Goal: Task Accomplishment & Management: Manage account settings

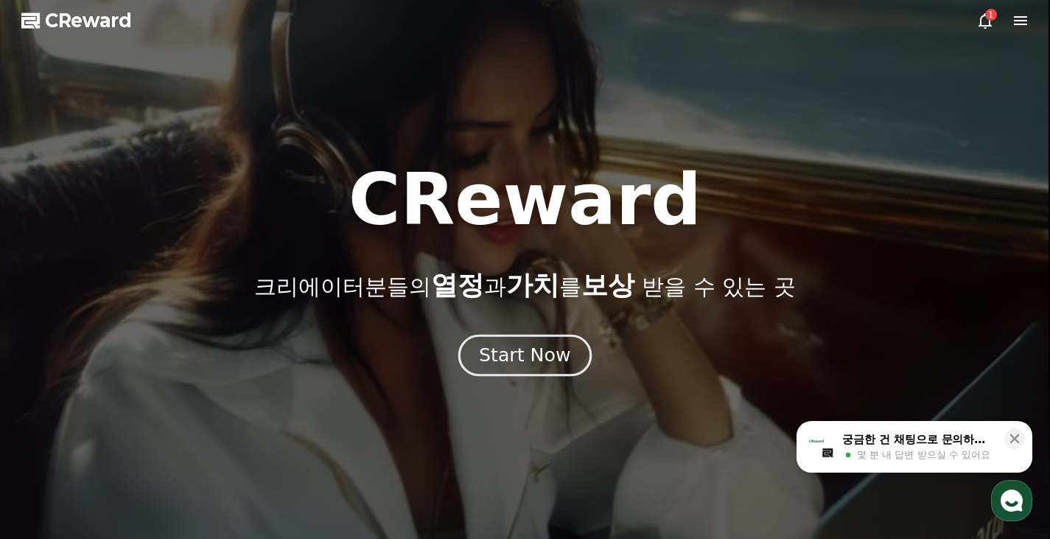
click at [548, 358] on div "Start Now" at bounding box center [524, 355] width 91 height 25
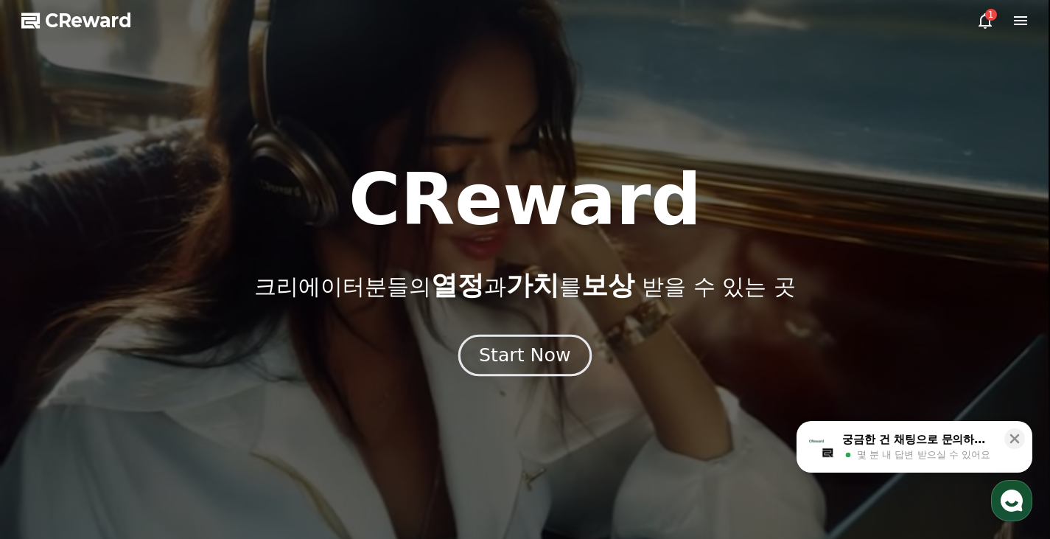
click at [543, 338] on button "Start Now" at bounding box center [524, 355] width 133 height 42
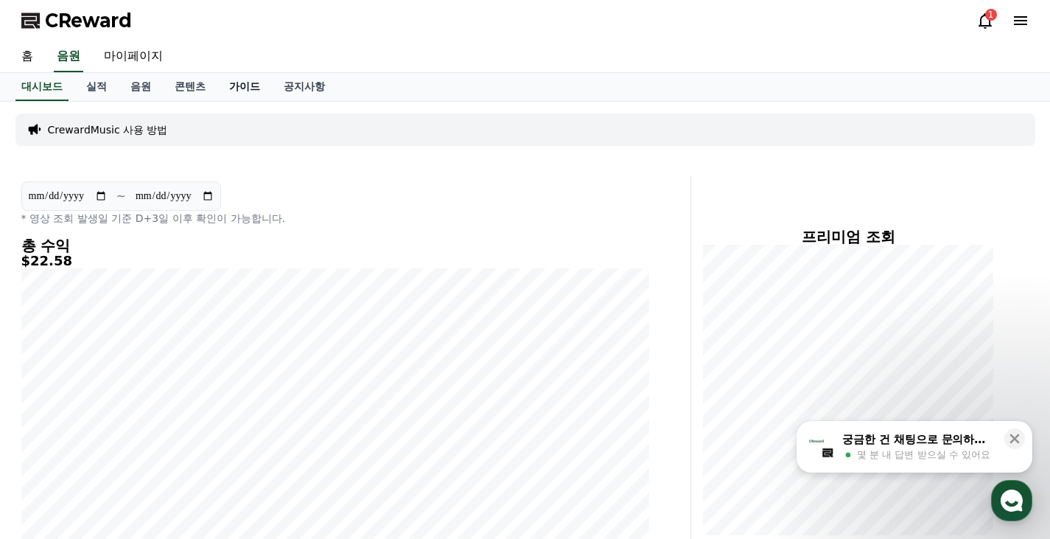
click at [263, 83] on link "가이드" at bounding box center [244, 87] width 55 height 28
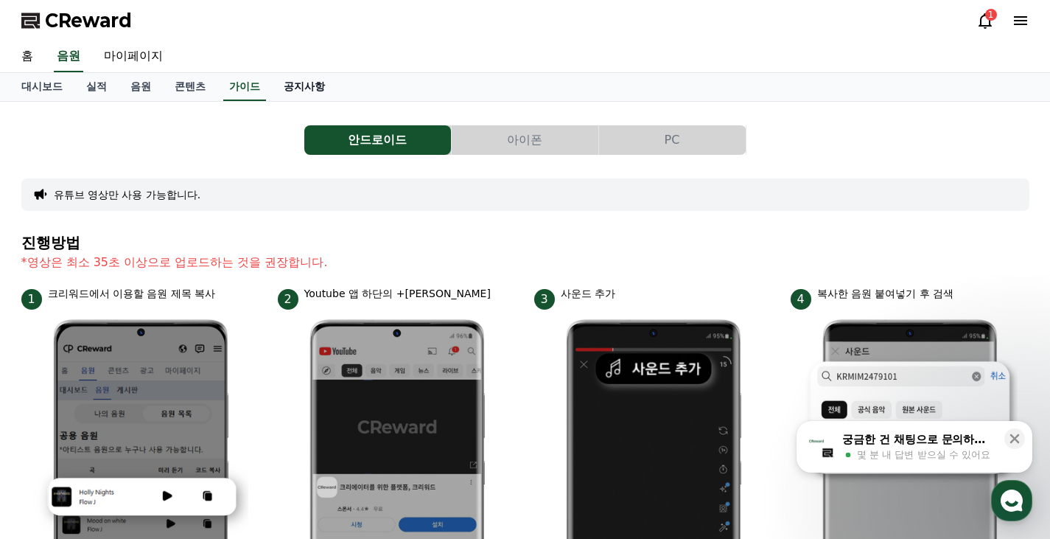
click at [301, 87] on link "공지사항" at bounding box center [304, 87] width 65 height 28
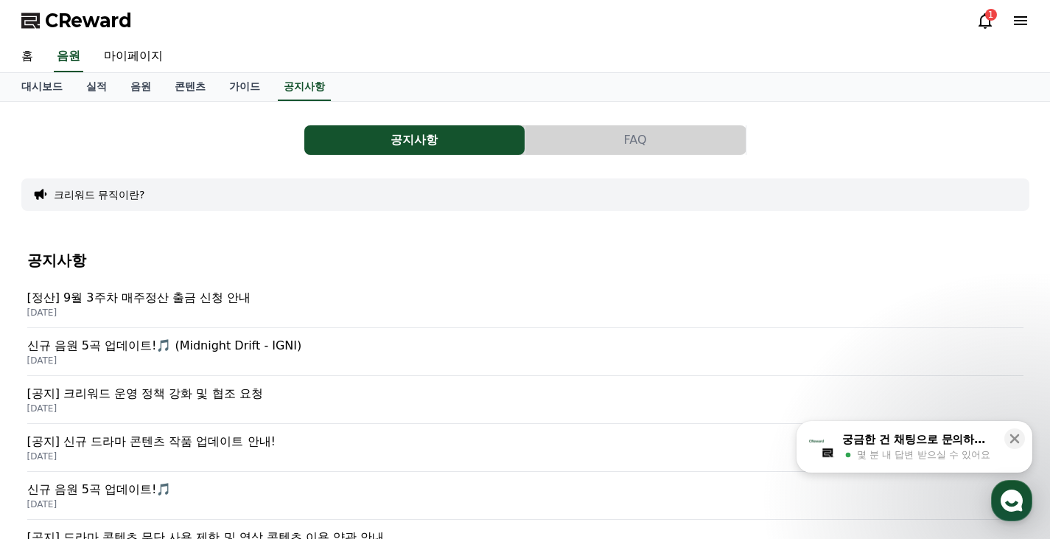
click at [1027, 21] on icon at bounding box center [1020, 20] width 13 height 9
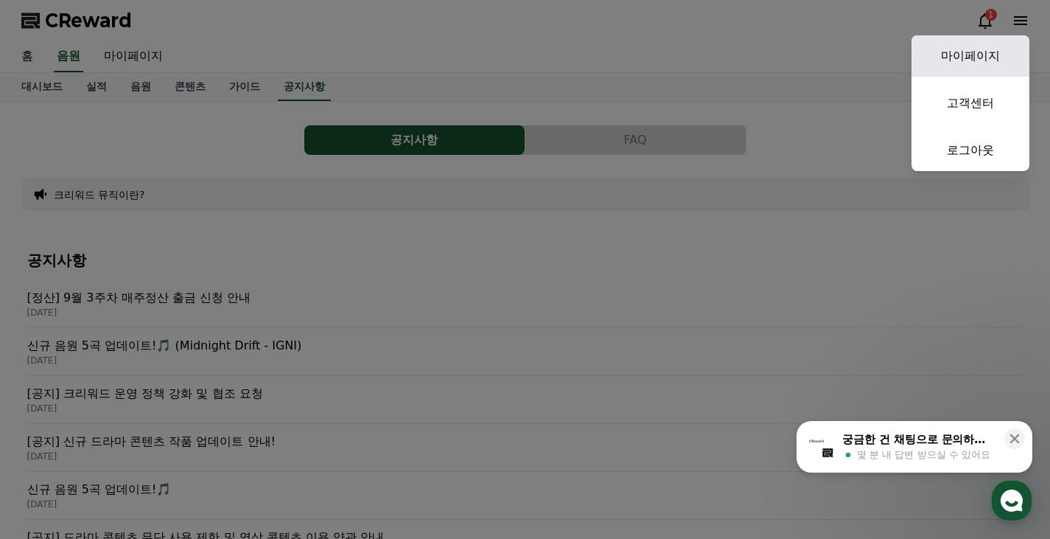
click at [975, 58] on link "마이페이지" at bounding box center [971, 55] width 118 height 41
select select "**********"
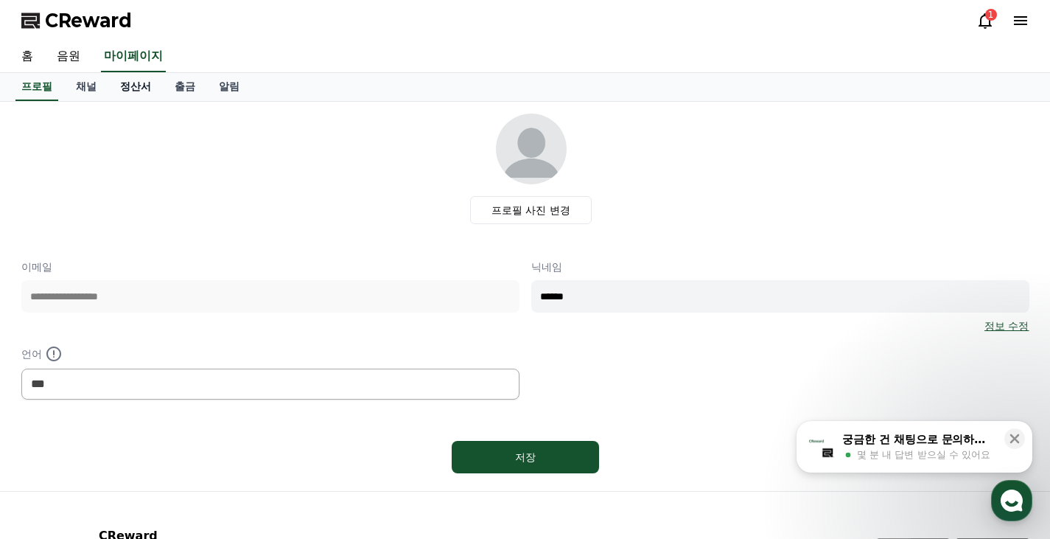
click at [158, 85] on link "정산서" at bounding box center [135, 87] width 55 height 28
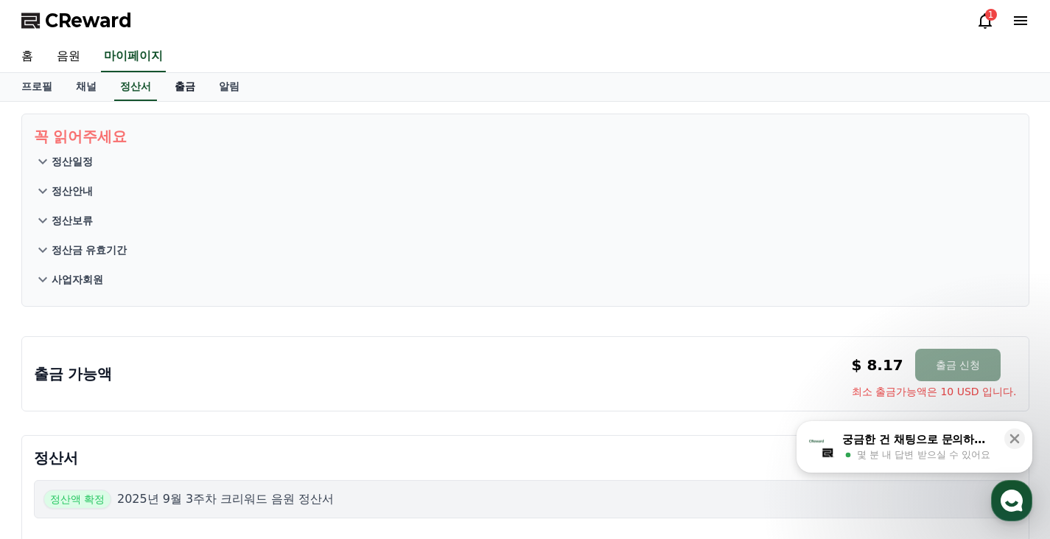
click at [170, 85] on link "출금" at bounding box center [185, 87] width 44 height 28
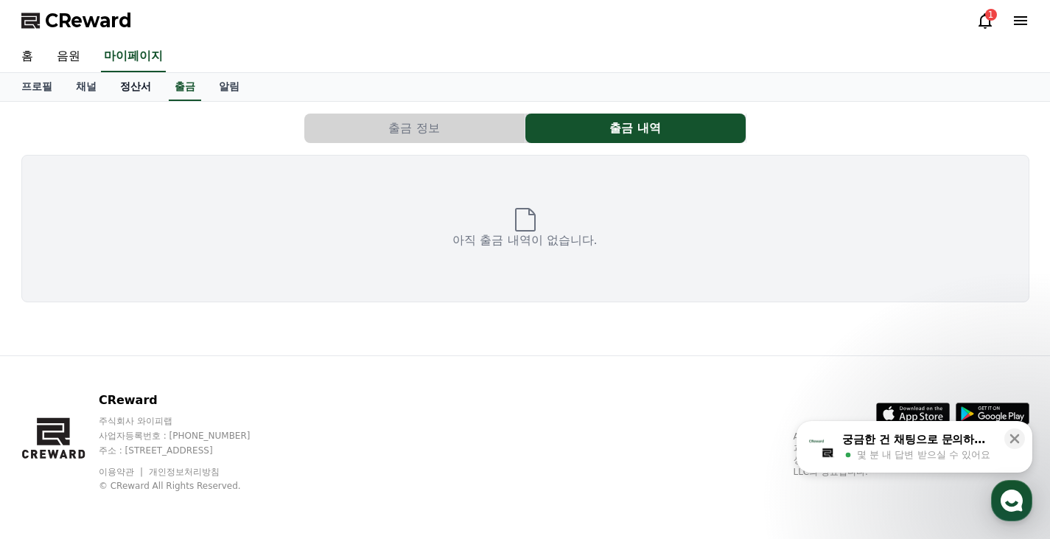
click at [144, 83] on link "정산서" at bounding box center [135, 87] width 55 height 28
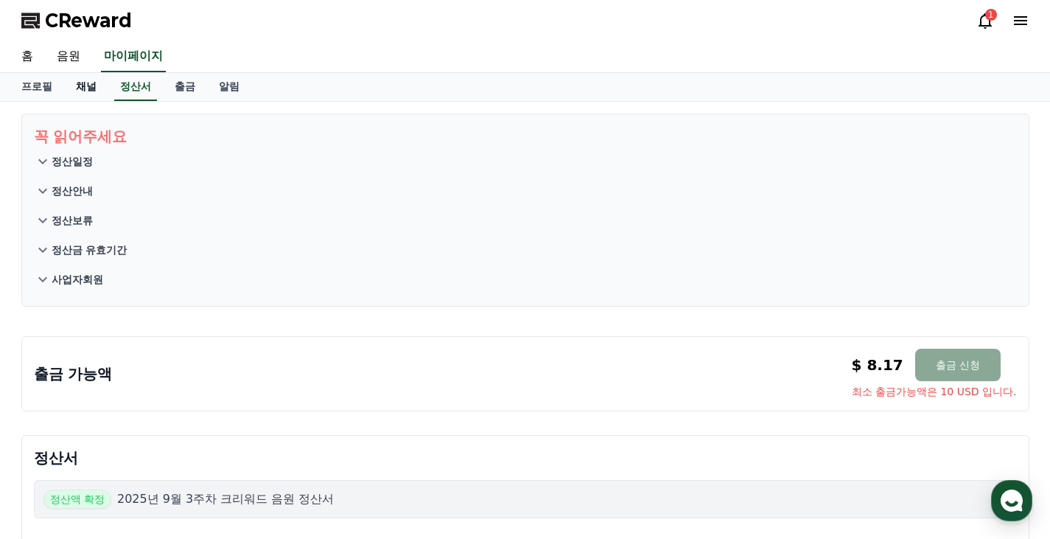
click at [75, 86] on link "채널" at bounding box center [86, 87] width 44 height 28
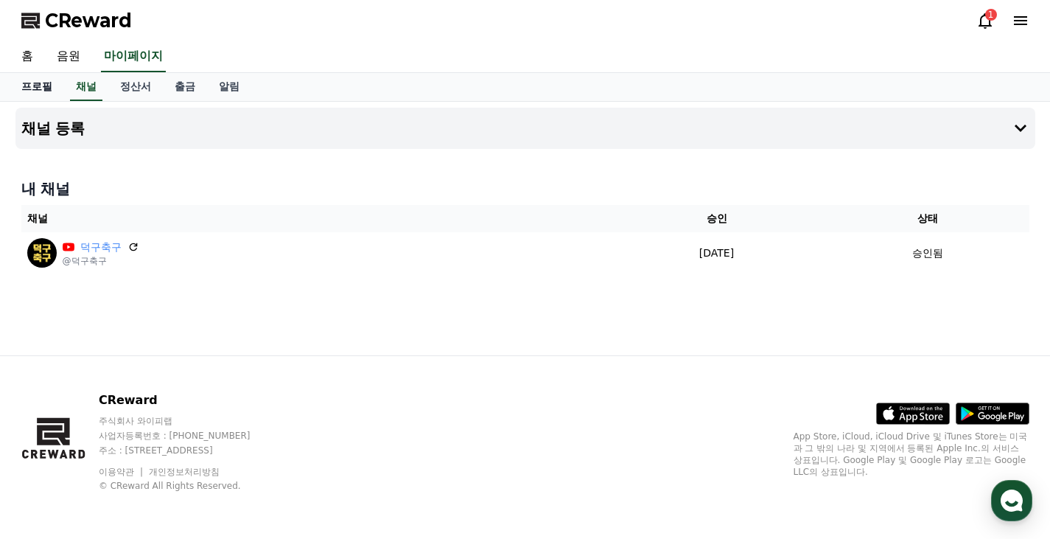
click at [43, 89] on link "프로필" at bounding box center [37, 87] width 55 height 28
select select "**********"
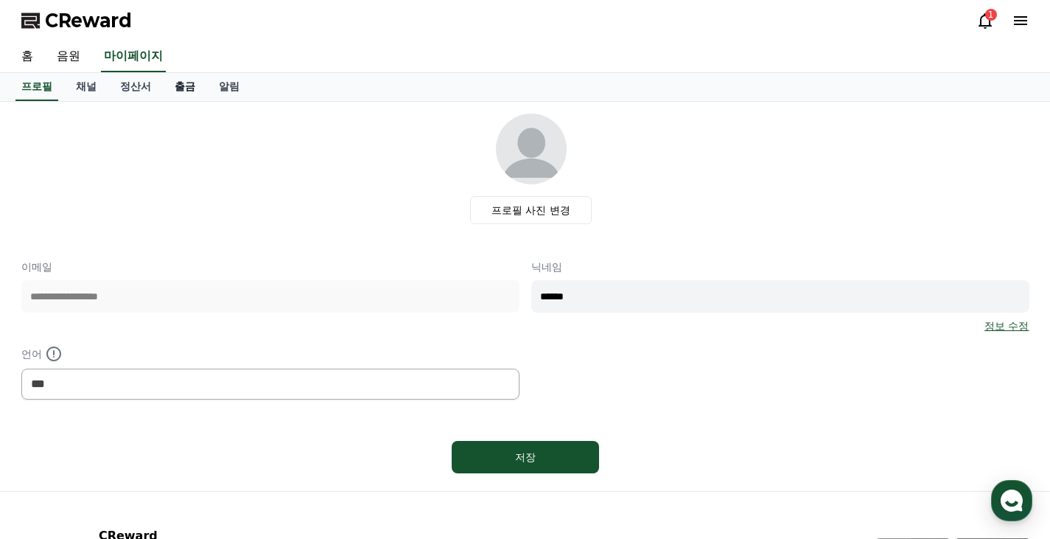
click at [200, 80] on link "출금" at bounding box center [185, 87] width 44 height 28
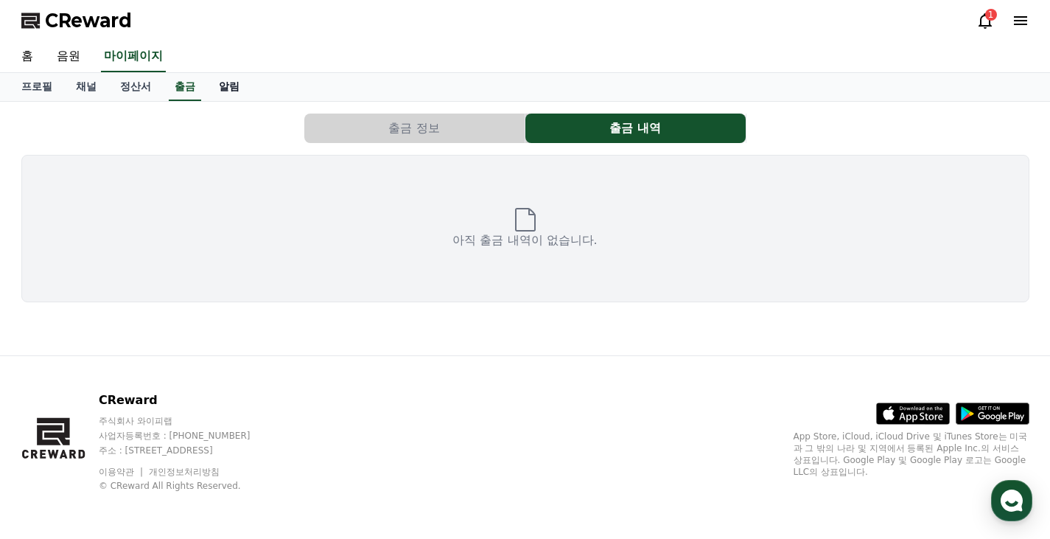
click at [215, 81] on link "알림" at bounding box center [229, 87] width 44 height 28
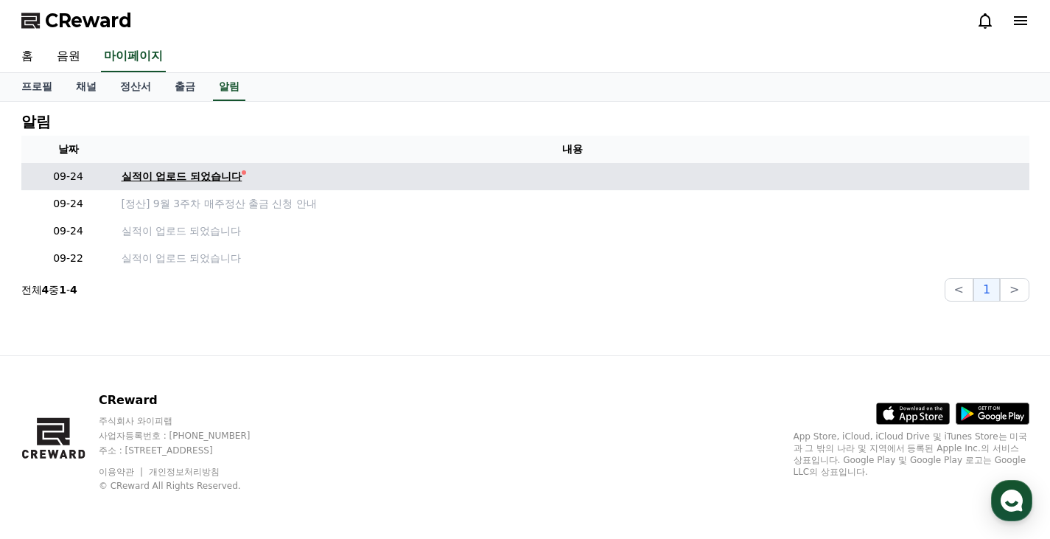
click at [151, 174] on div "실적이 업로드 되었습니다" at bounding box center [182, 176] width 121 height 15
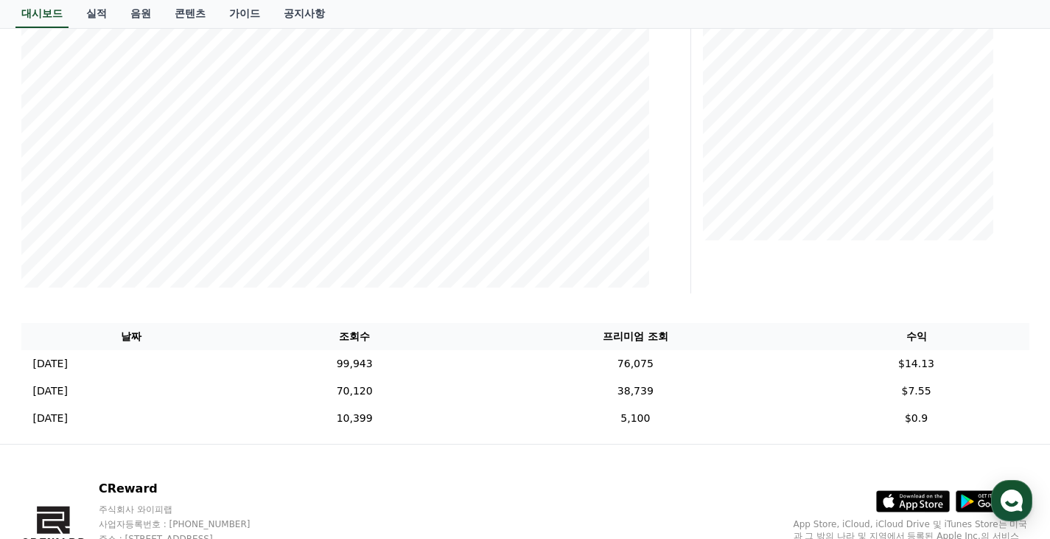
scroll to position [369, 0]
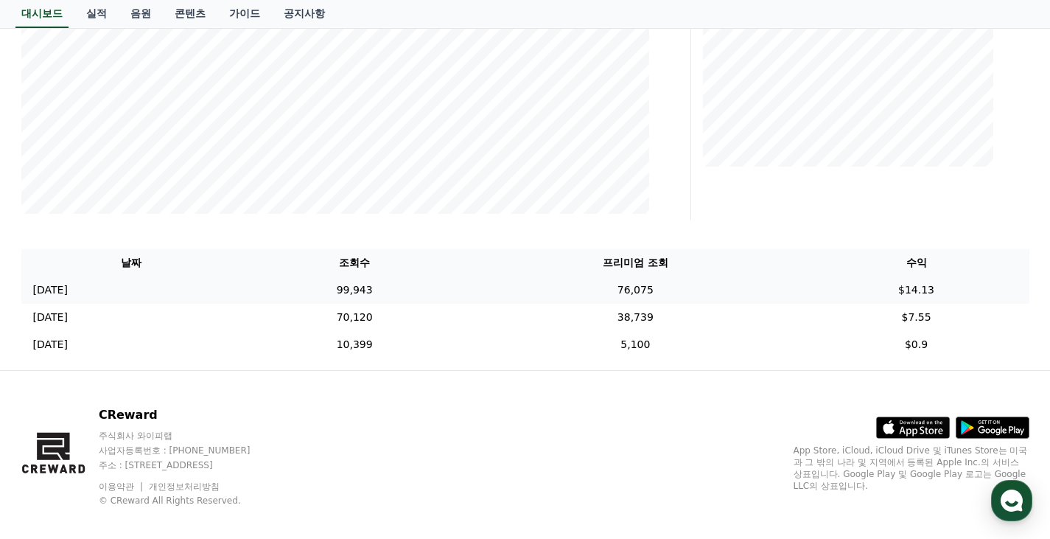
click at [428, 294] on td "99,943" at bounding box center [355, 289] width 226 height 27
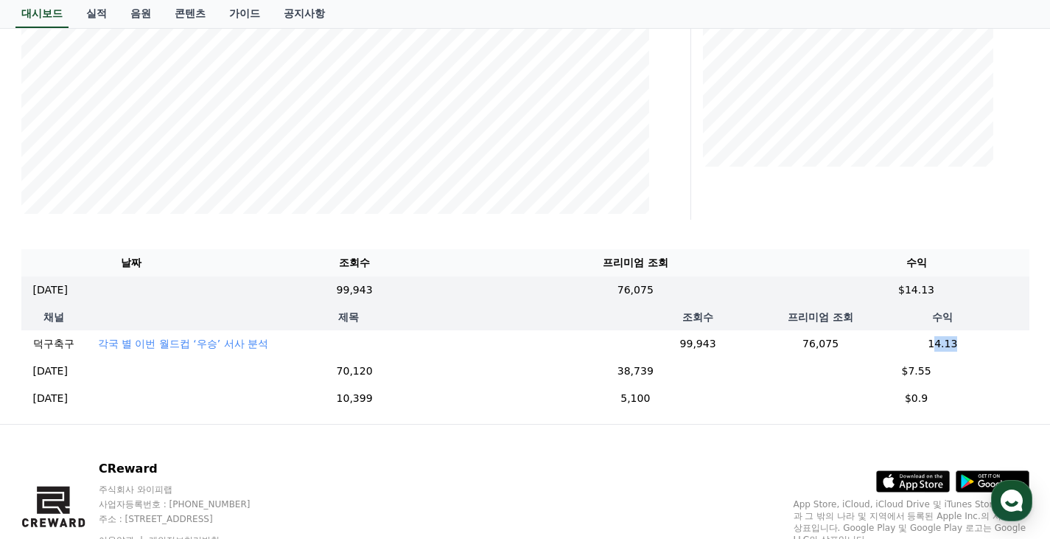
drag, startPoint x: 924, startPoint y: 343, endPoint x: 944, endPoint y: 342, distance: 20.7
click at [944, 342] on td "14.13" at bounding box center [943, 343] width 172 height 27
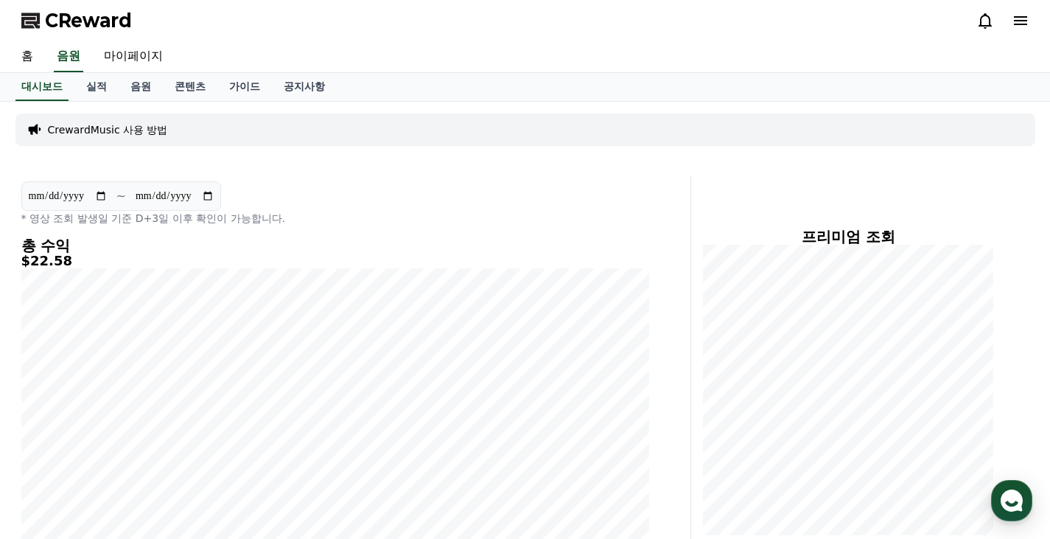
scroll to position [147, 0]
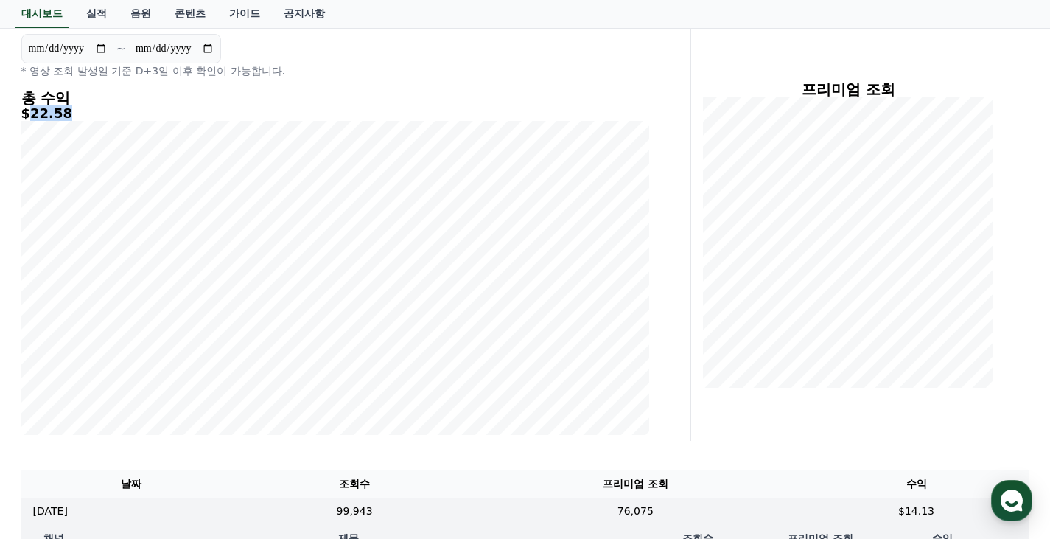
drag, startPoint x: 30, startPoint y: 116, endPoint x: 63, endPoint y: 116, distance: 33.2
click at [63, 116] on h5 "$22.58" at bounding box center [335, 113] width 628 height 15
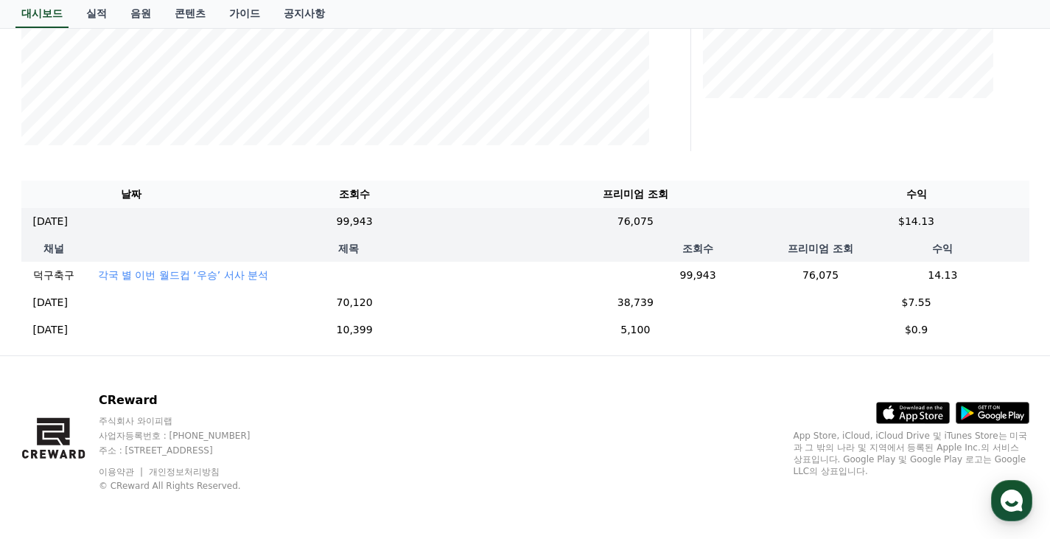
scroll to position [448, 0]
